Goal: Information Seeking & Learning: Understand process/instructions

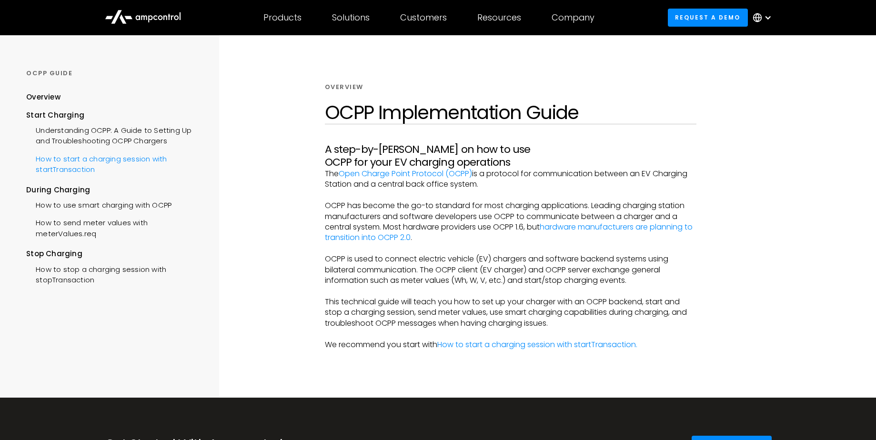
click at [65, 150] on div "How to start a charging session with startTransaction" at bounding box center [113, 163] width 175 height 29
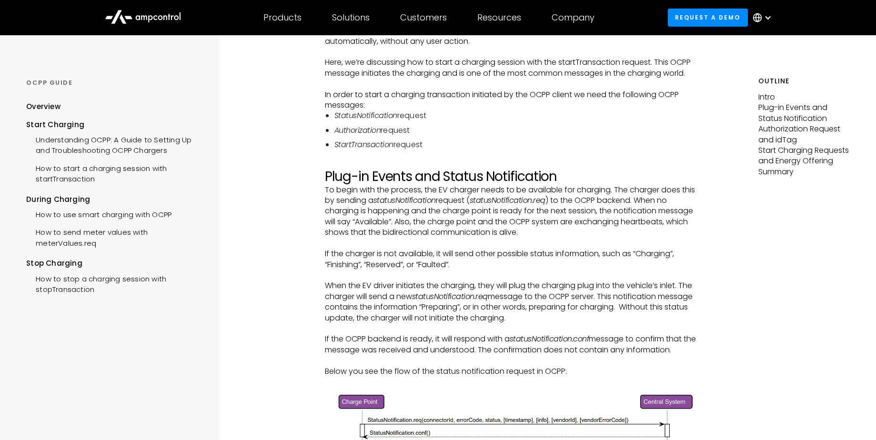
scroll to position [171, 0]
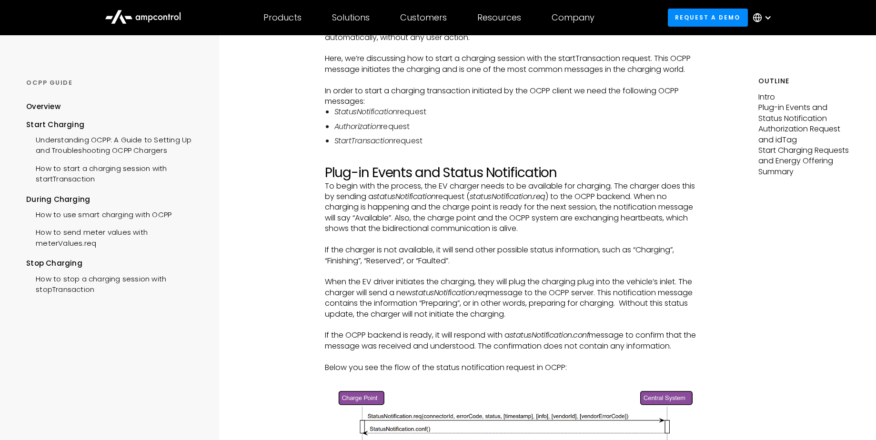
drag, startPoint x: 370, startPoint y: 124, endPoint x: 488, endPoint y: 130, distance: 117.8
click at [493, 127] on li "Authorization request" at bounding box center [515, 126] width 362 height 10
click at [478, 143] on li "StartTransaction request" at bounding box center [515, 141] width 362 height 10
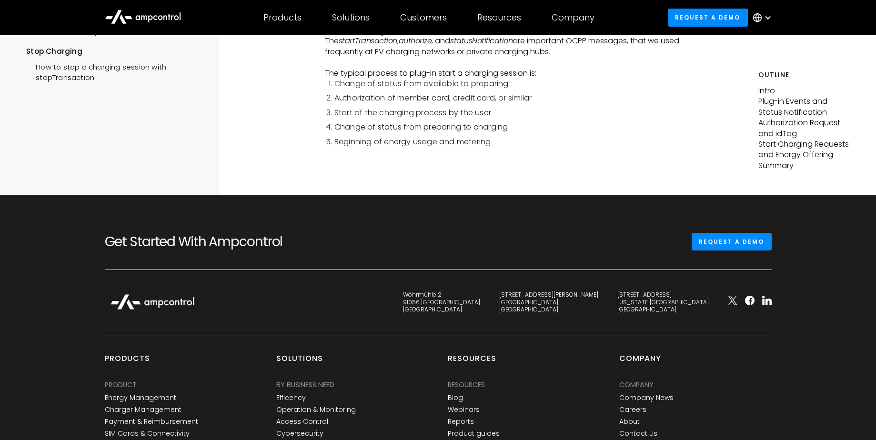
scroll to position [2686, 0]
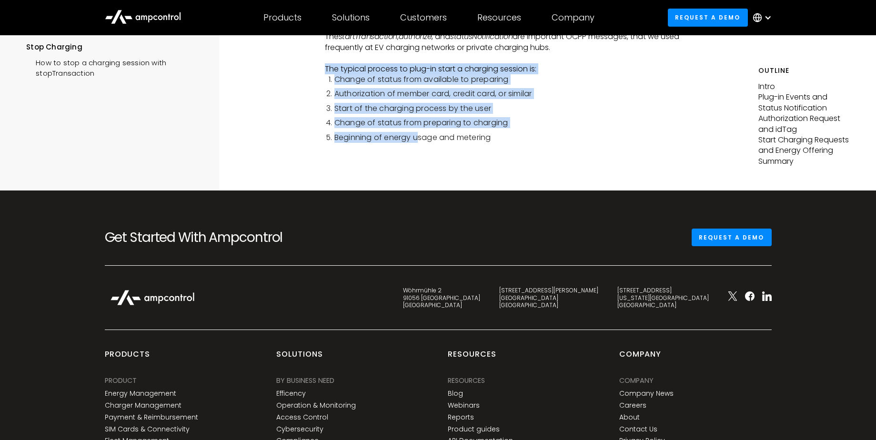
drag, startPoint x: 416, startPoint y: 138, endPoint x: 322, endPoint y: 70, distance: 115.7
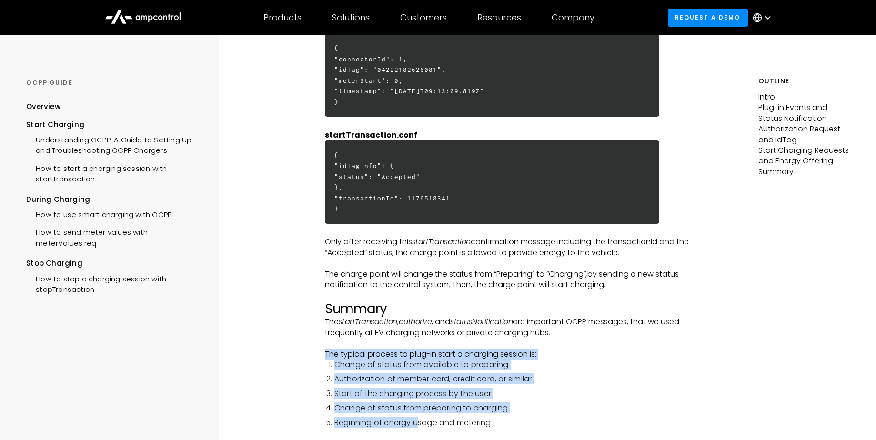
scroll to position [2400, 0]
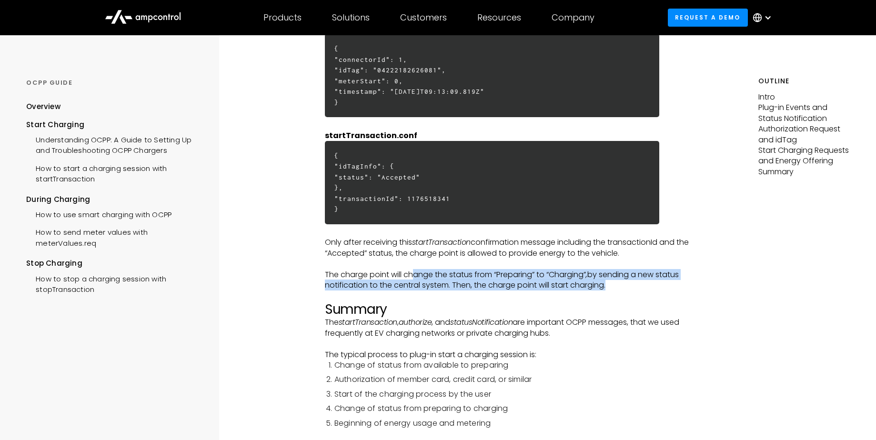
drag, startPoint x: 412, startPoint y: 275, endPoint x: 620, endPoint y: 289, distance: 208.6
click at [620, 289] on p "The charge point will change the status from “Preparing” to “Charging” , by sen…" at bounding box center [511, 280] width 372 height 21
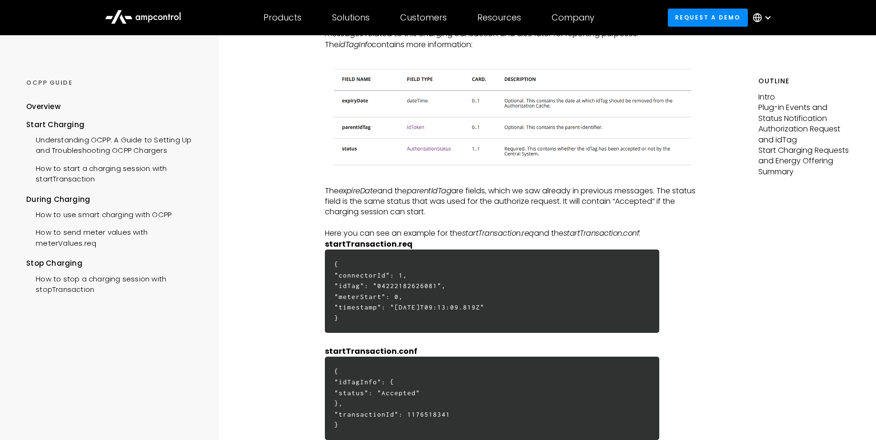
scroll to position [2172, 0]
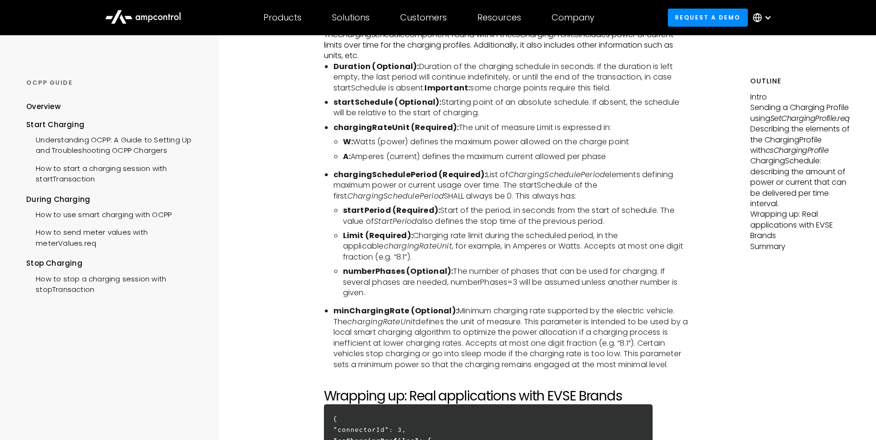
scroll to position [2286, 0]
